Goal: Navigation & Orientation: Find specific page/section

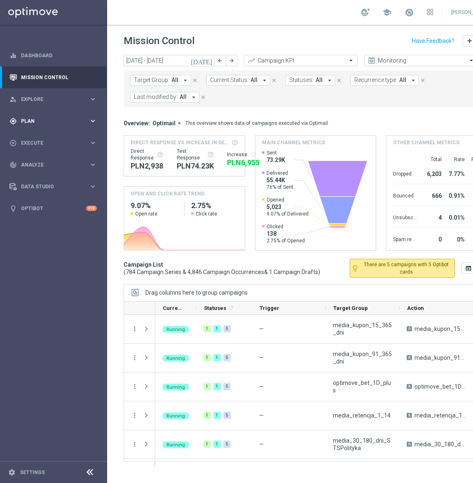
click at [57, 122] on span "Plan" at bounding box center [55, 121] width 68 height 5
click at [51, 78] on link "Mission Control" at bounding box center [59, 77] width 76 height 22
